Goal: Task Accomplishment & Management: Manage account settings

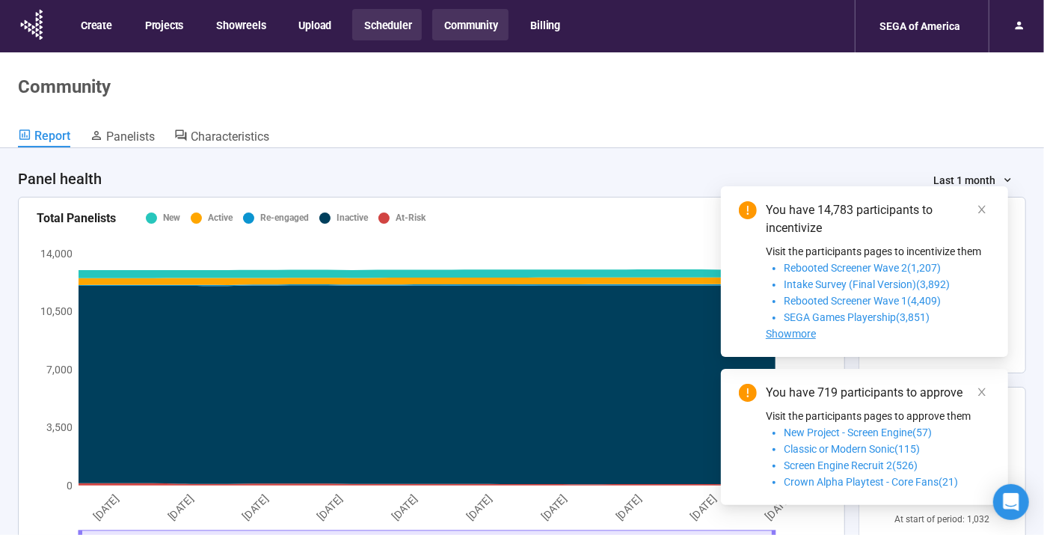
click at [370, 25] on button "Scheduler" at bounding box center [387, 24] width 70 height 31
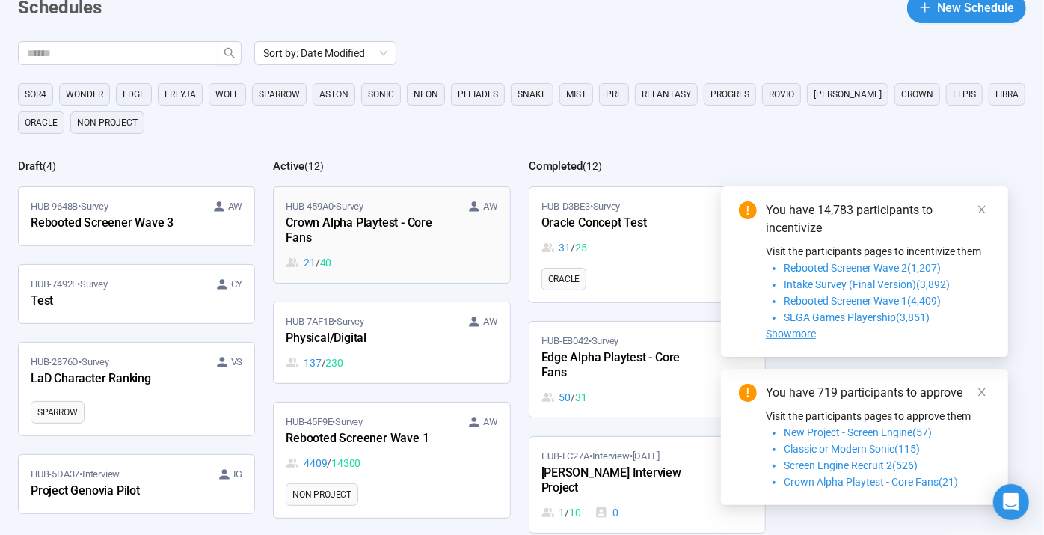
scroll to position [83, 0]
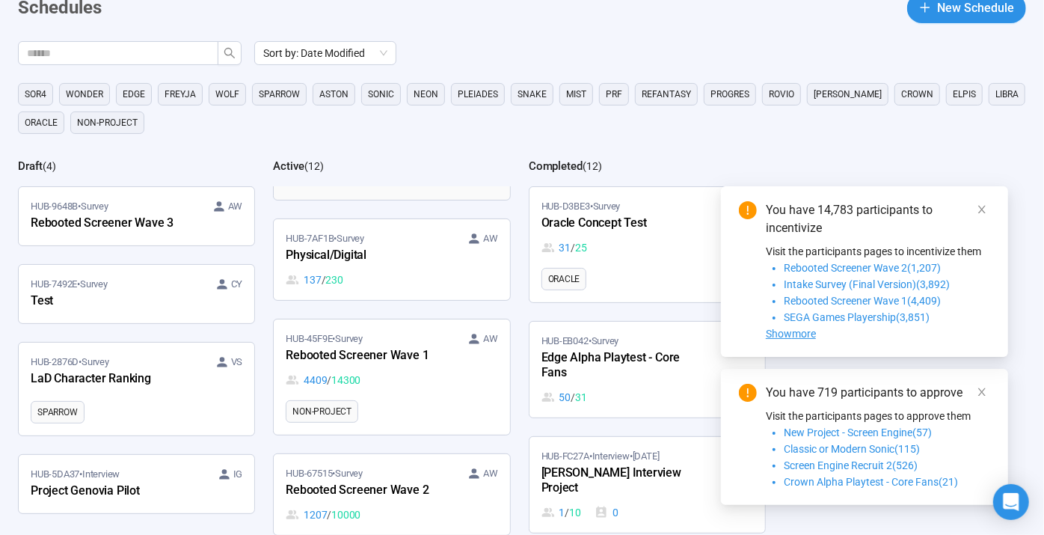
click at [414, 260] on div "Physical/Digital" at bounding box center [368, 255] width 165 height 19
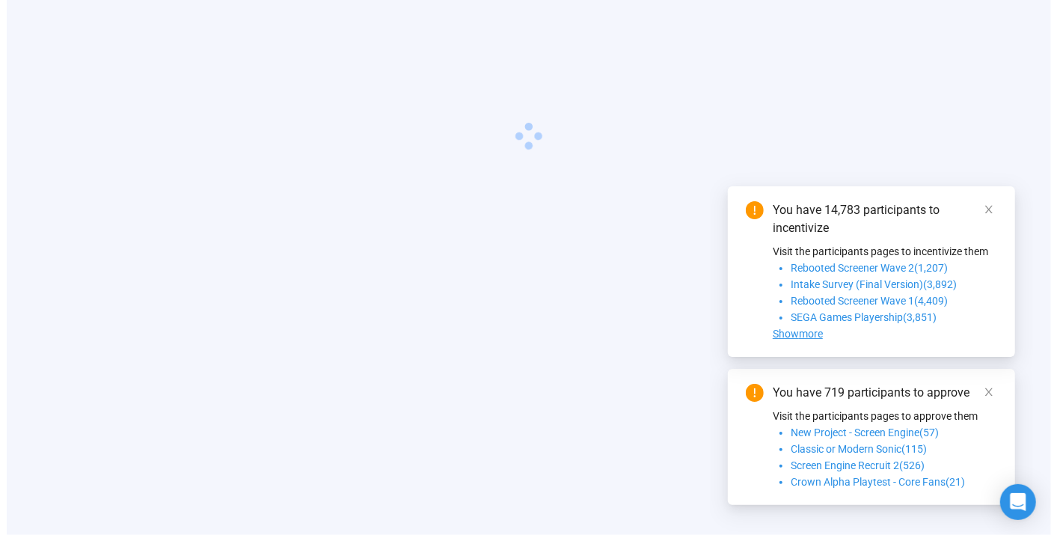
scroll to position [52, 0]
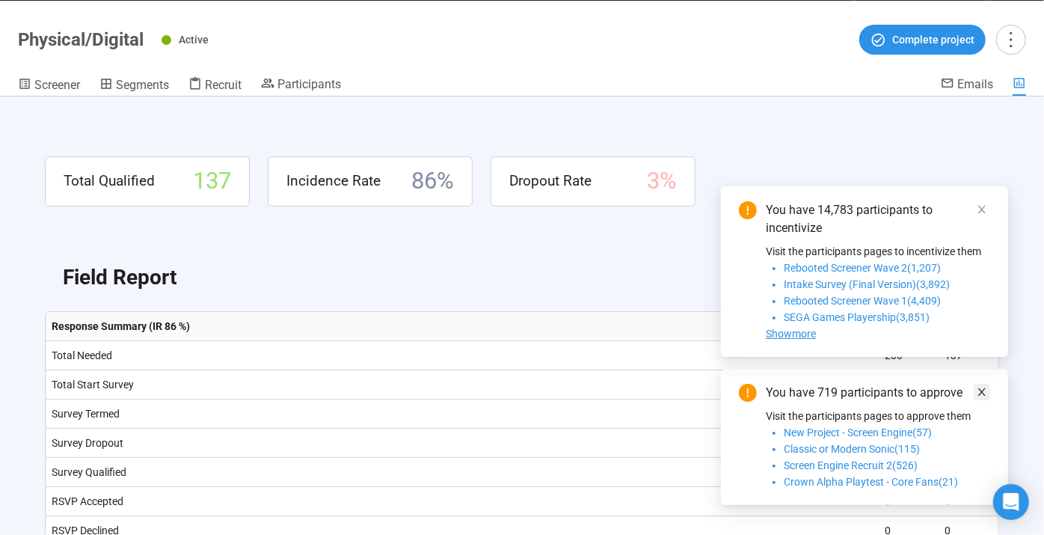
click at [990, 396] on link at bounding box center [982, 392] width 16 height 16
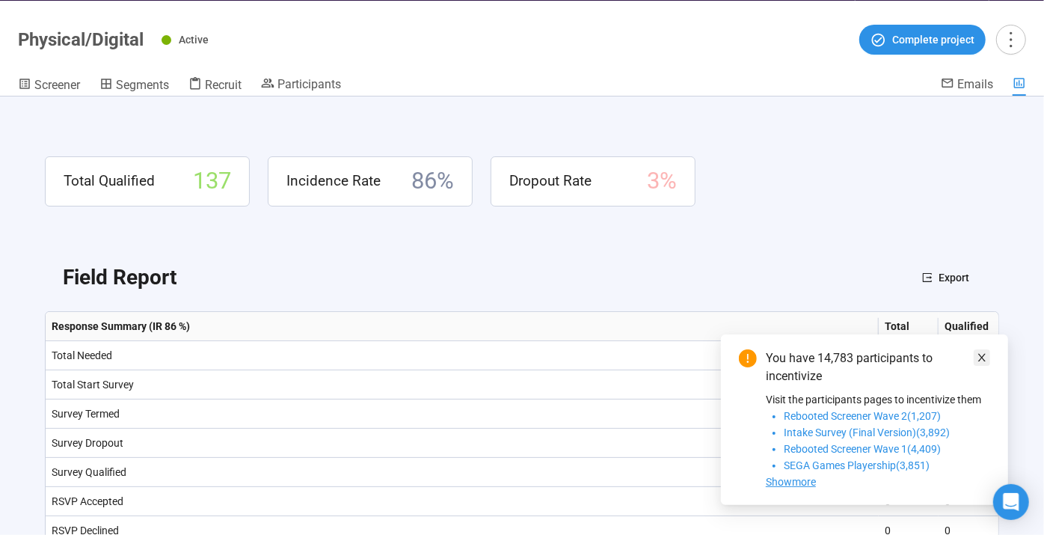
click at [990, 359] on link at bounding box center [982, 357] width 16 height 16
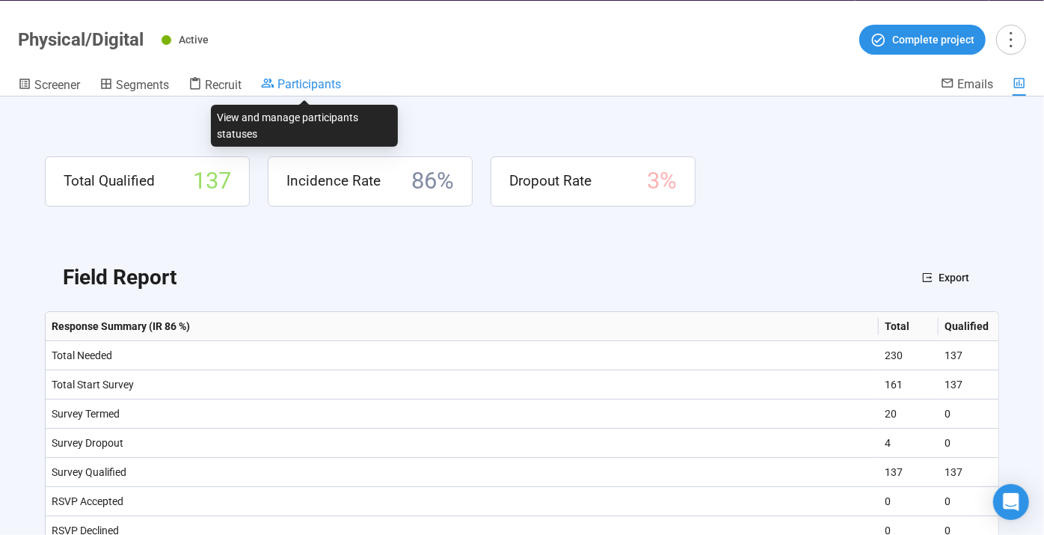
click at [309, 81] on span "Participants" at bounding box center [310, 84] width 64 height 14
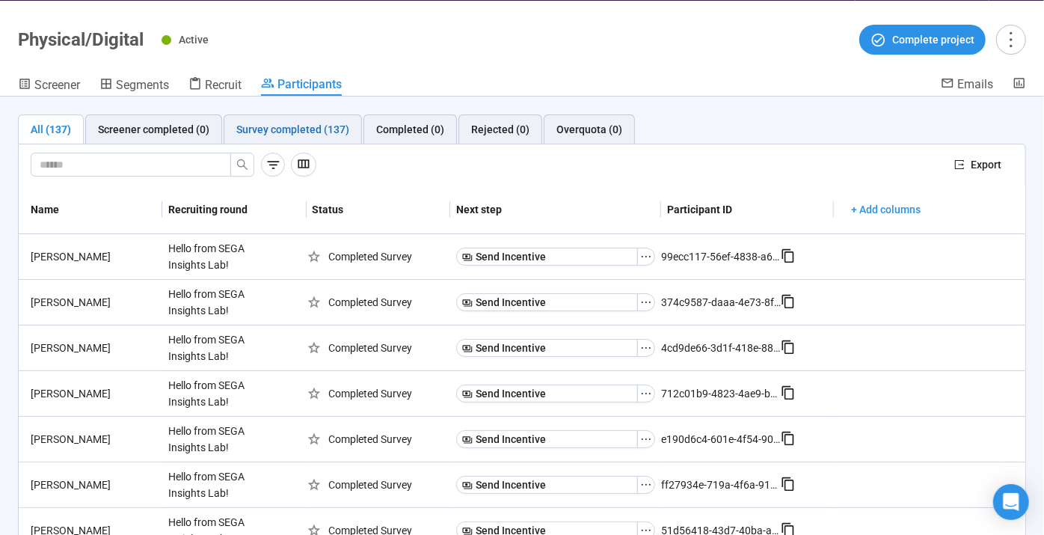
click at [252, 130] on div "Survey completed (137)" at bounding box center [292, 129] width 113 height 16
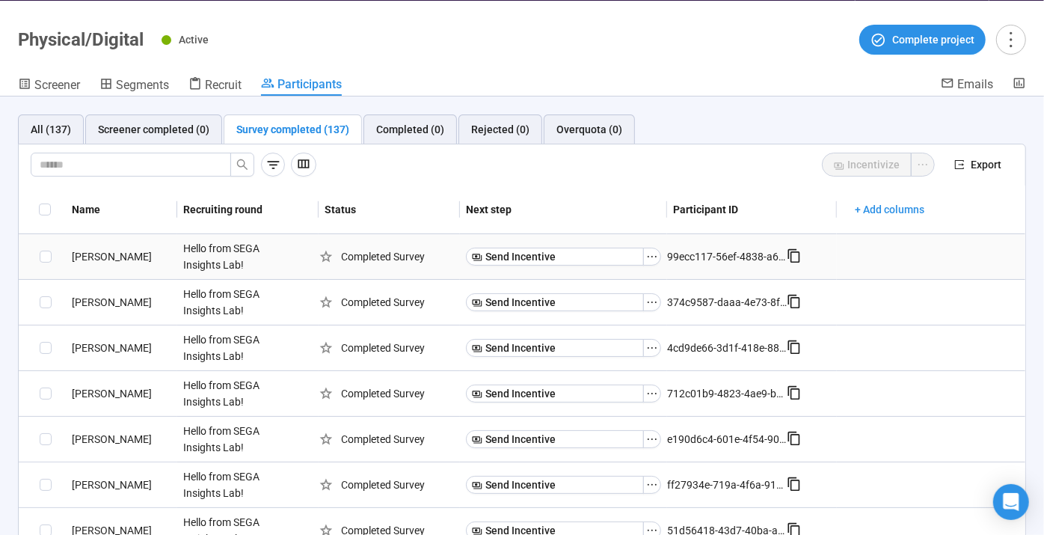
click at [112, 251] on div "[PERSON_NAME]" at bounding box center [121, 256] width 111 height 16
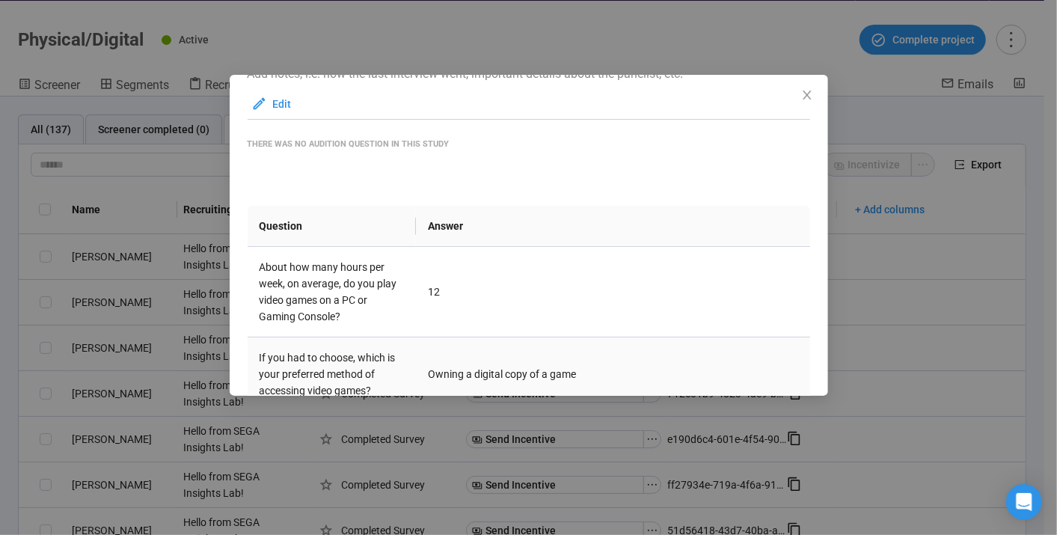
scroll to position [292, 0]
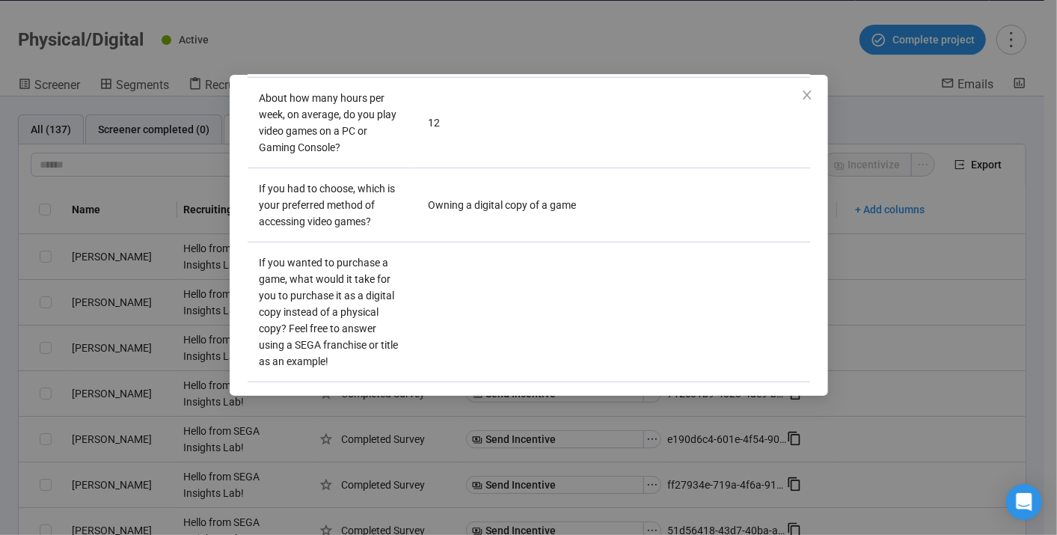
click at [993, 309] on div "[PERSON_NAME] Panelist notes Project notes Add notes, i.e. how the last intervi…" at bounding box center [528, 267] width 1057 height 535
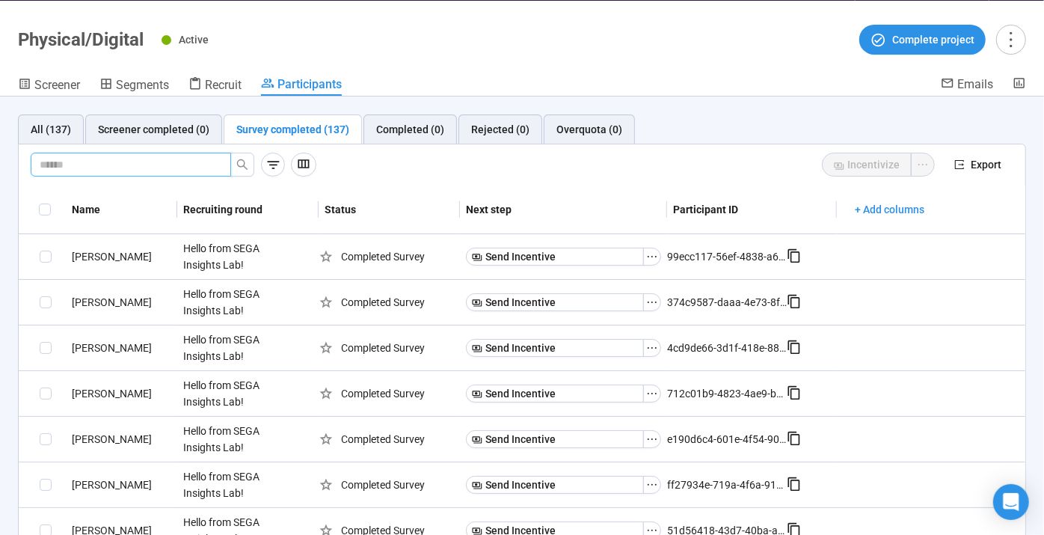
click at [109, 168] on input "text" at bounding box center [125, 164] width 171 height 16
type input "*******"
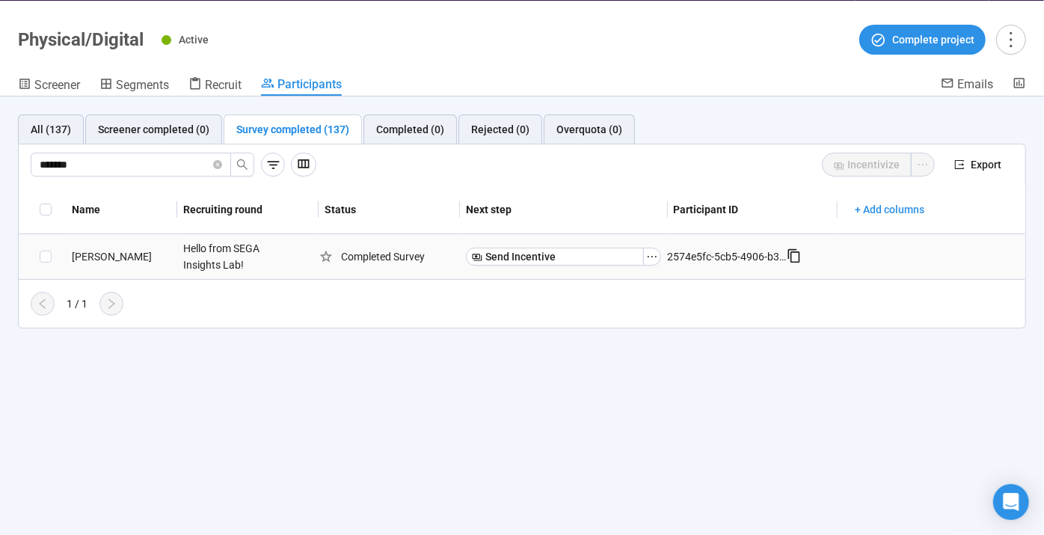
click at [146, 248] on div "[PERSON_NAME]" at bounding box center [121, 256] width 111 height 16
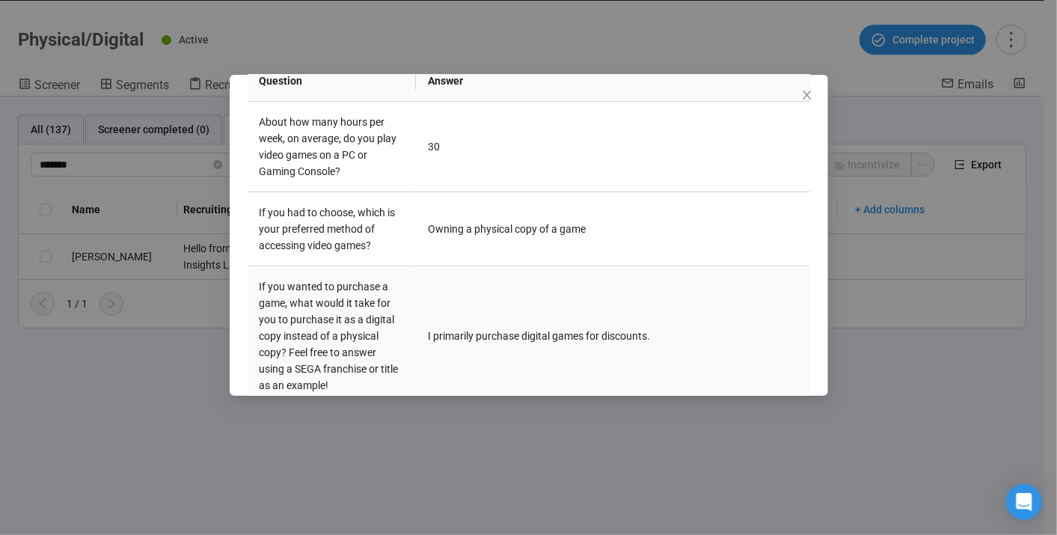
scroll to position [297, 0]
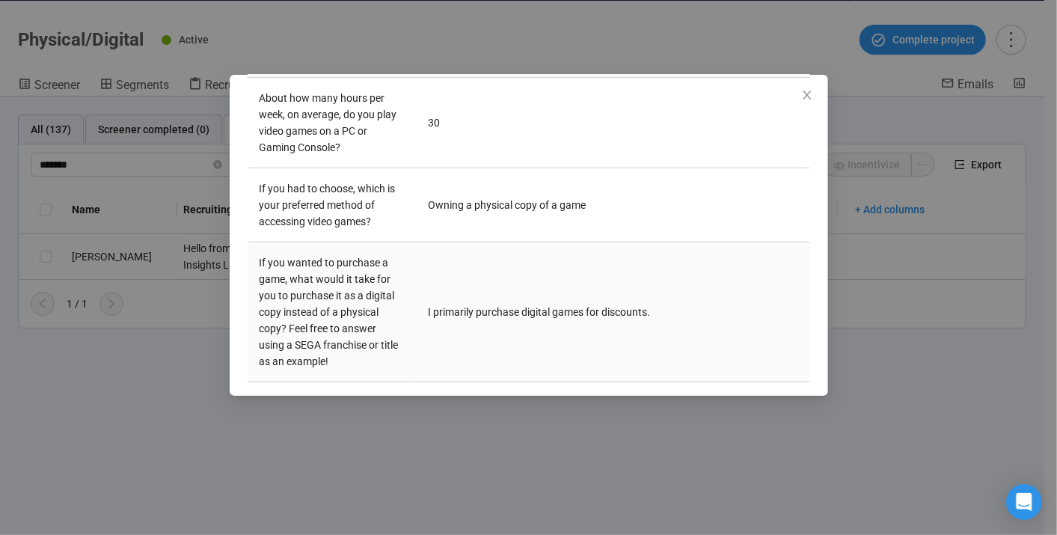
click at [527, 277] on td "I primarily purchase digital games for discounts." at bounding box center [613, 312] width 394 height 140
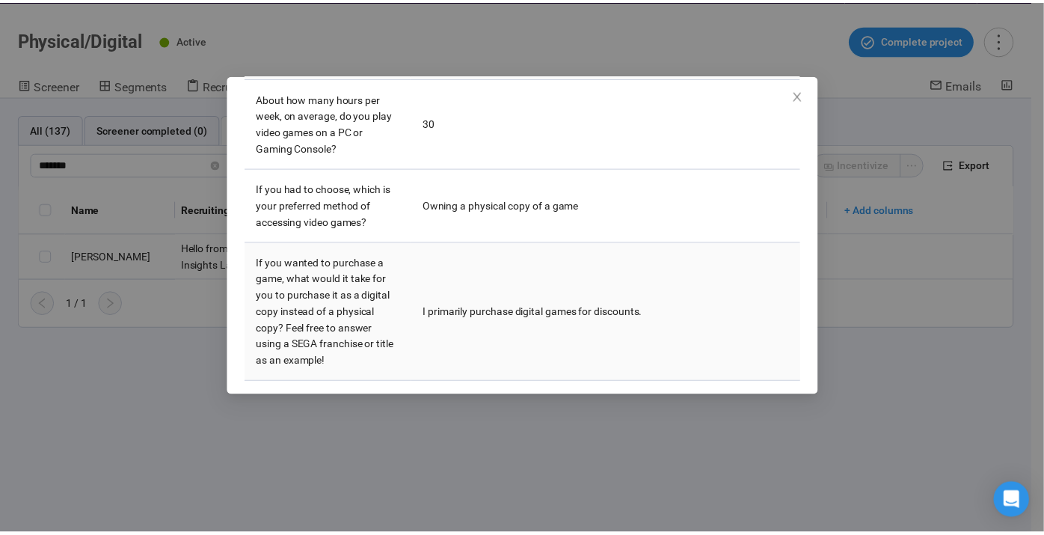
scroll to position [0, 0]
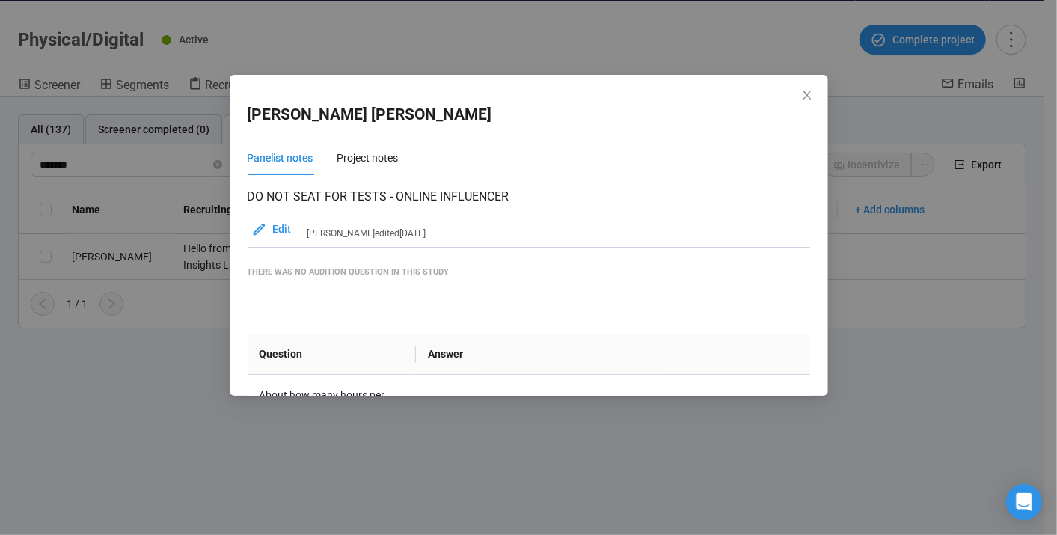
click at [796, 100] on div "[PERSON_NAME]" at bounding box center [529, 115] width 563 height 51
click at [804, 97] on icon "close" at bounding box center [807, 95] width 12 height 12
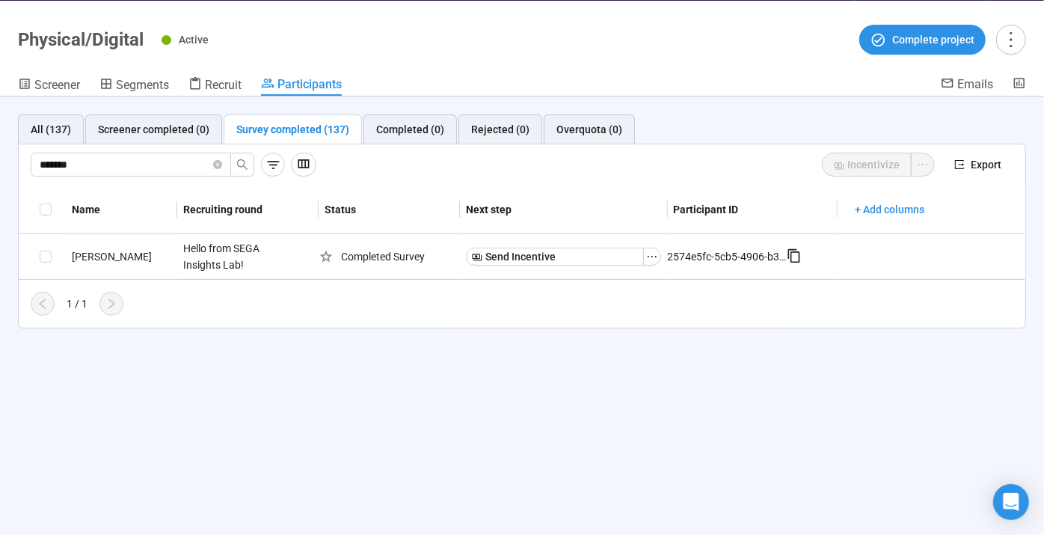
click at [294, 86] on span "Participants" at bounding box center [310, 84] width 64 height 14
drag, startPoint x: 57, startPoint y: 132, endPoint x: 67, endPoint y: 132, distance: 9.8
click at [57, 132] on div "All (137)" at bounding box center [51, 129] width 40 height 16
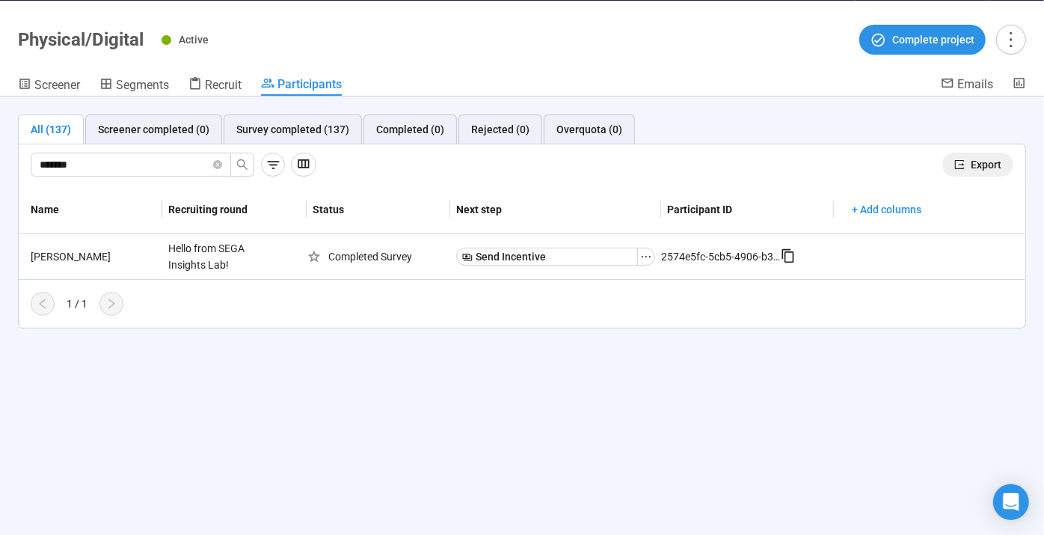
click at [987, 174] on button "Export" at bounding box center [978, 165] width 71 height 24
